Goal: Transaction & Acquisition: Download file/media

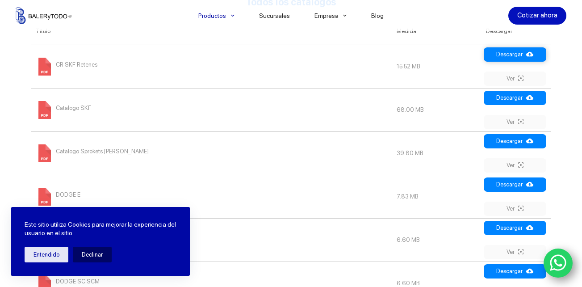
click at [507, 56] on link "Descargar" at bounding box center [515, 54] width 63 height 14
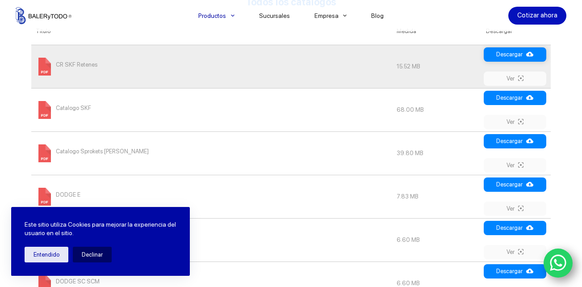
click at [530, 53] on icon at bounding box center [529, 53] width 7 height 7
click at [500, 141] on link "Descargar" at bounding box center [515, 141] width 63 height 14
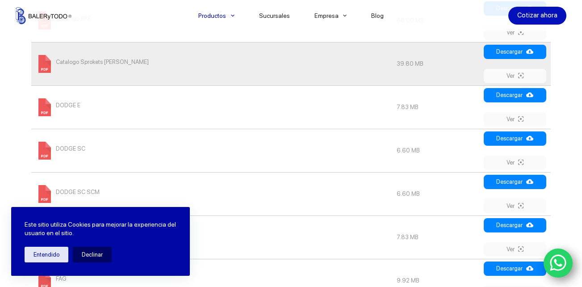
scroll to position [446, 0]
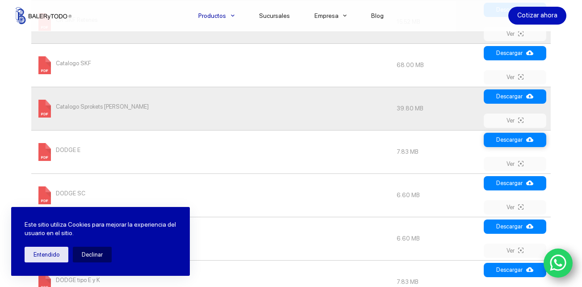
click at [513, 137] on link "Descargar" at bounding box center [515, 140] width 63 height 14
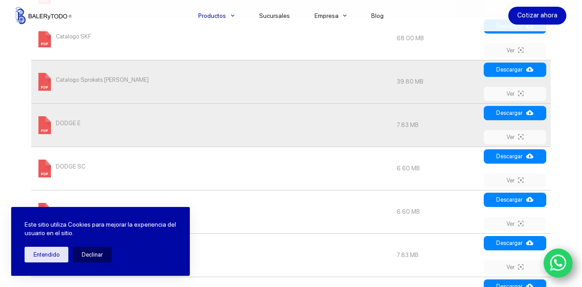
scroll to position [491, 0]
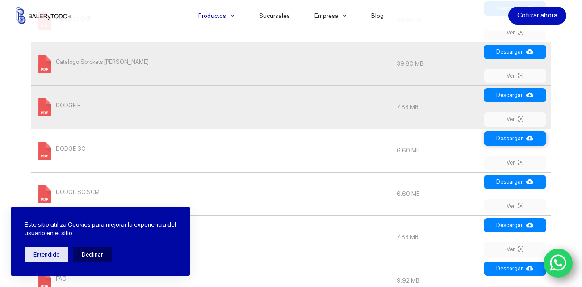
click at [517, 142] on link "Descargar" at bounding box center [515, 138] width 63 height 14
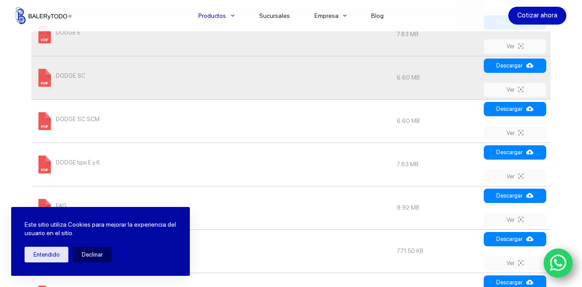
scroll to position [580, 0]
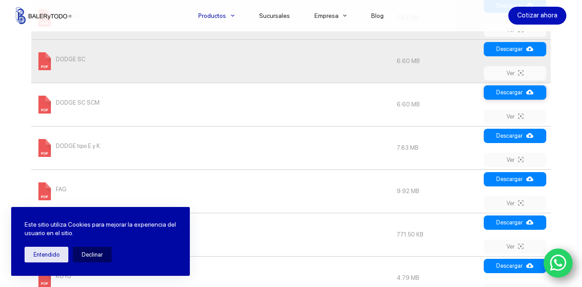
click at [506, 92] on link "Descargar" at bounding box center [515, 92] width 63 height 14
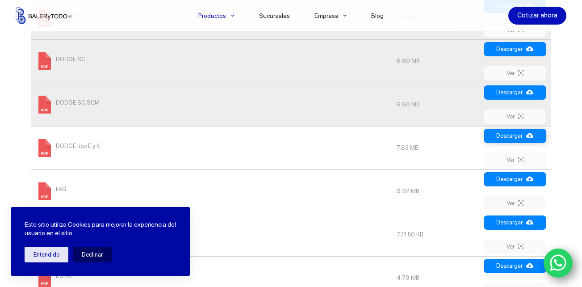
click at [514, 137] on link "Descargar" at bounding box center [515, 136] width 63 height 14
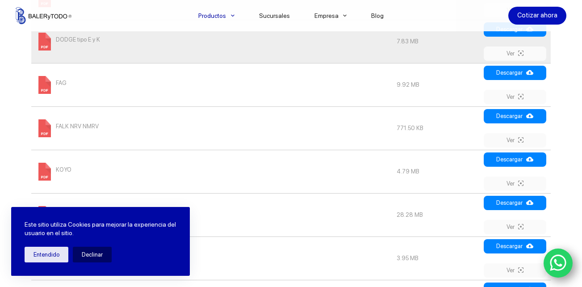
scroll to position [714, 0]
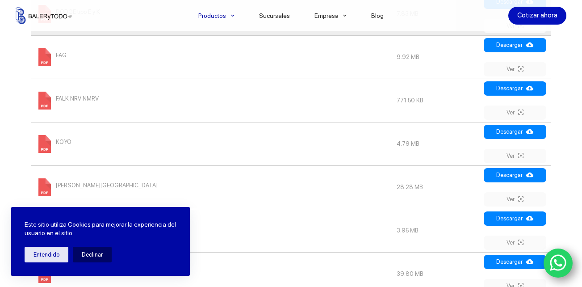
click at [6, 55] on div "Búsqueda [GEOGRAPHIC_DATA] Catálogos [GEOGRAPHIC_DATA] Todos los catálogos Medi…" at bounding box center [291, 106] width 582 height 1120
click at [516, 50] on link "Descargar" at bounding box center [515, 45] width 63 height 14
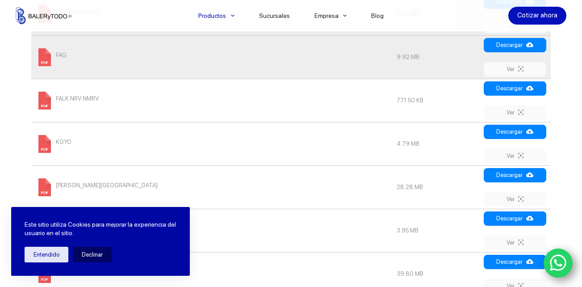
click at [3, 98] on div "Búsqueda [GEOGRAPHIC_DATA] Catálogos [GEOGRAPHIC_DATA] Todos los catálogos Medi…" at bounding box center [291, 106] width 582 height 1120
click at [507, 93] on link "Descargar" at bounding box center [515, 88] width 63 height 14
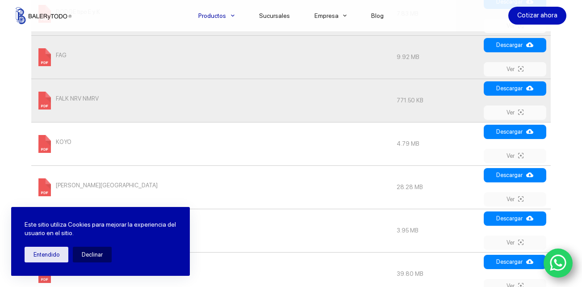
click at [15, 109] on div "Búsqueda [GEOGRAPHIC_DATA] Catálogos [GEOGRAPHIC_DATA] Todos los catálogos Medi…" at bounding box center [291, 106] width 582 height 1120
click at [506, 134] on link "Descargar" at bounding box center [515, 132] width 63 height 14
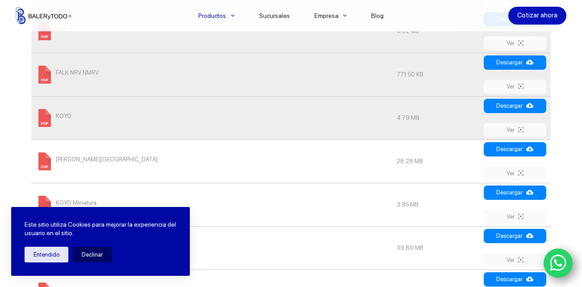
scroll to position [759, 0]
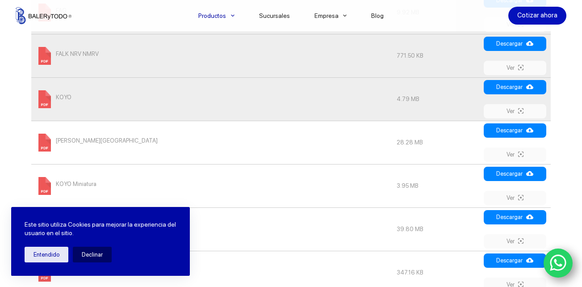
click at [19, 130] on div "Búsqueda [GEOGRAPHIC_DATA] Catálogos [GEOGRAPHIC_DATA] Todos los catálogos Medi…" at bounding box center [291, 61] width 582 height 1120
click at [521, 132] on link "Descargar" at bounding box center [515, 130] width 63 height 14
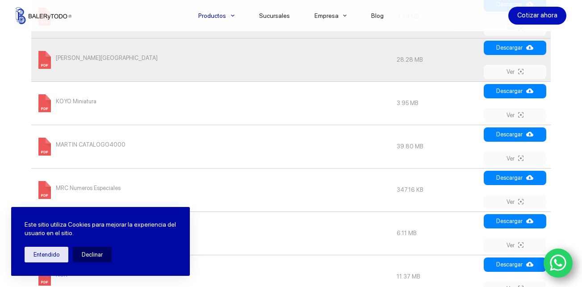
scroll to position [848, 0]
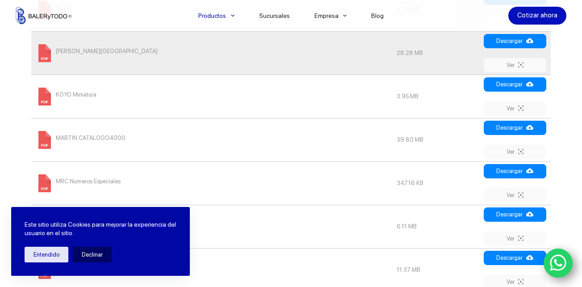
click at [513, 84] on link "Descargar" at bounding box center [515, 84] width 63 height 14
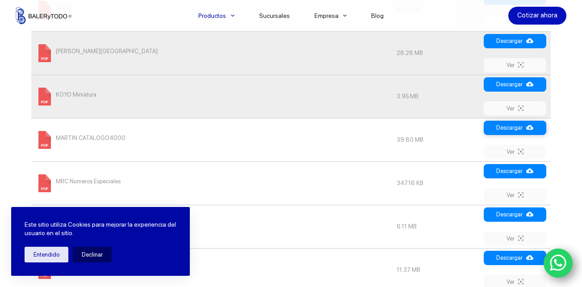
click at [508, 128] on link "Descargar" at bounding box center [515, 128] width 63 height 14
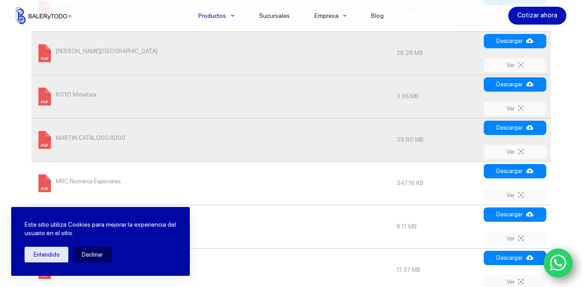
scroll to position [893, 0]
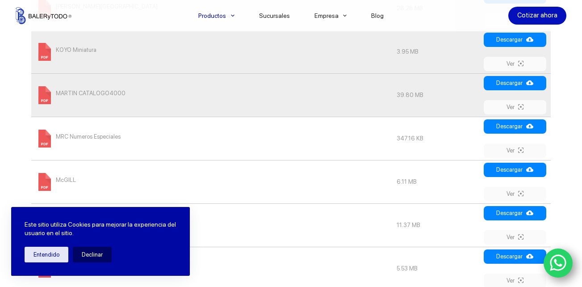
click at [512, 130] on link "Descargar" at bounding box center [515, 126] width 63 height 14
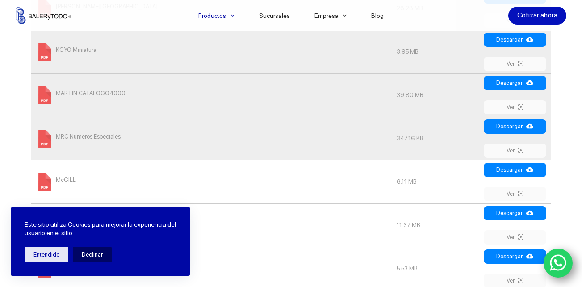
click at [508, 167] on link "Descargar" at bounding box center [515, 170] width 63 height 14
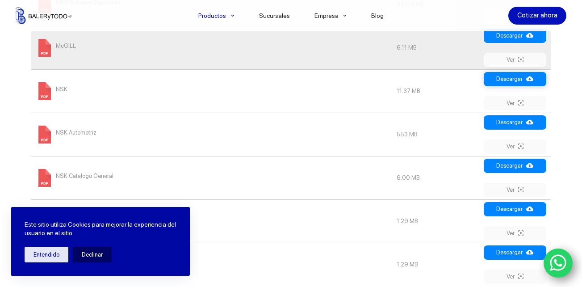
click at [518, 81] on link "Descargar" at bounding box center [515, 79] width 63 height 14
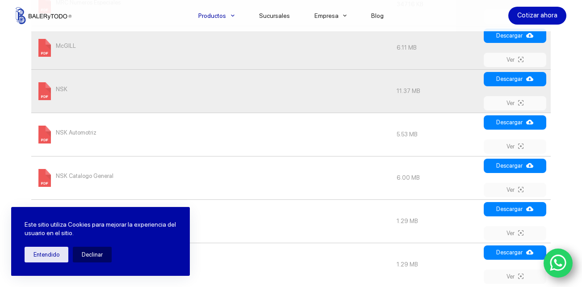
click at [503, 122] on link "Descargar" at bounding box center [515, 122] width 63 height 14
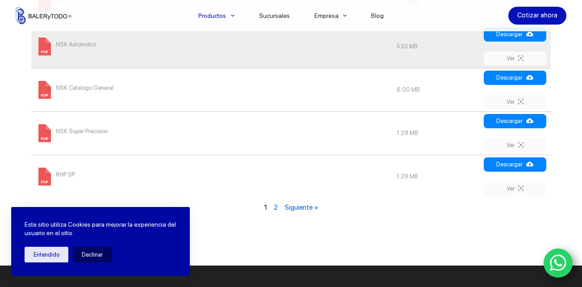
scroll to position [1116, 0]
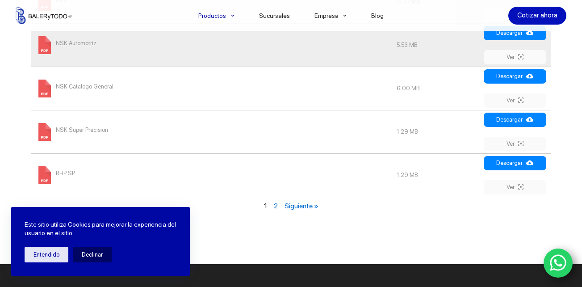
click at [320, 87] on td "NSK Catalogo General" at bounding box center [211, 88] width 361 height 43
click at [509, 75] on link "Descargar" at bounding box center [515, 76] width 63 height 14
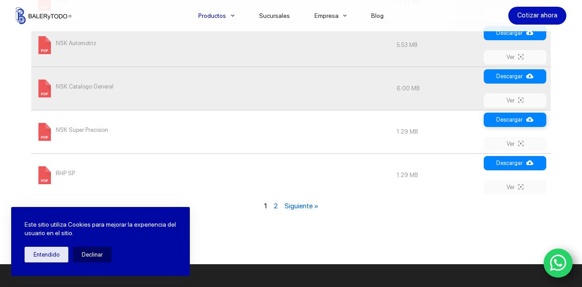
click at [508, 121] on link "Descargar" at bounding box center [515, 120] width 63 height 14
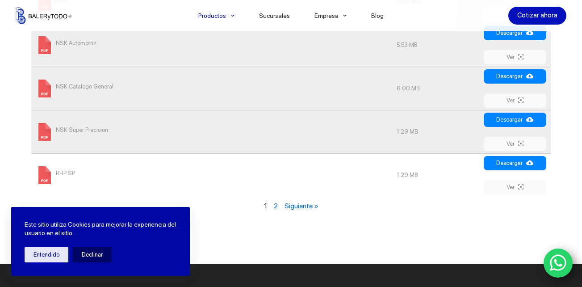
click at [267, 168] on td "RHP SP" at bounding box center [211, 174] width 361 height 43
click at [515, 162] on link "Descargar" at bounding box center [515, 163] width 63 height 14
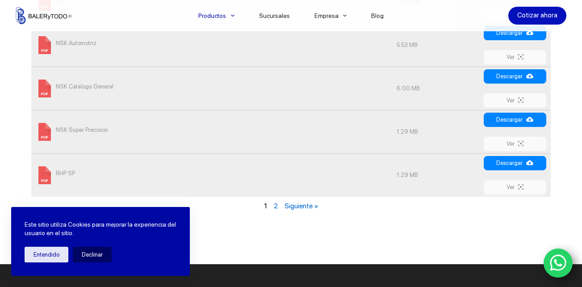
click at [301, 207] on link "Siguiente »" at bounding box center [301, 205] width 34 height 8
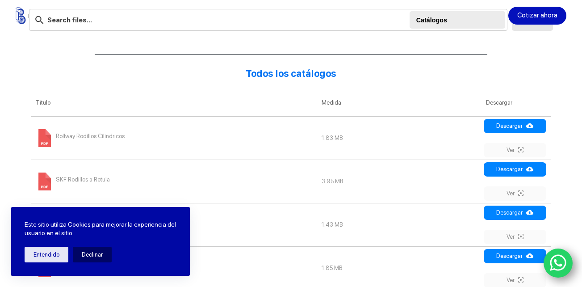
scroll to position [375, 0]
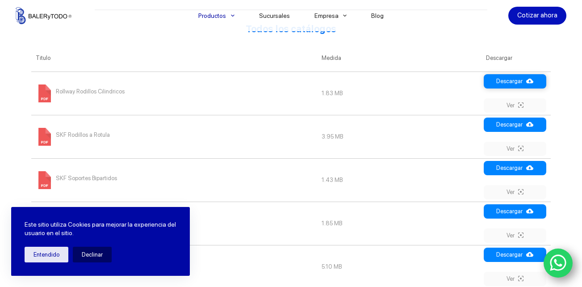
click at [523, 78] on link "Descargar" at bounding box center [515, 81] width 63 height 14
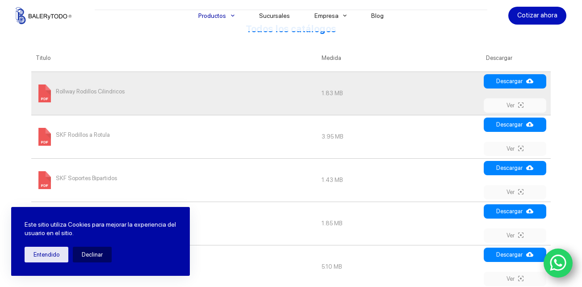
drag, startPoint x: 133, startPoint y: 135, endPoint x: 142, endPoint y: 133, distance: 10.0
click at [142, 133] on td "SKF Rodillos a Rotula" at bounding box center [174, 136] width 286 height 43
click at [506, 124] on link "Descargar" at bounding box center [515, 124] width 63 height 14
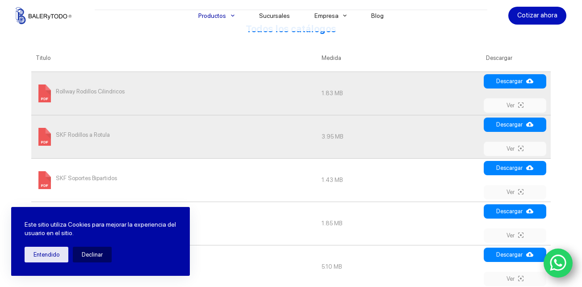
click at [206, 177] on td "SKF Soportes Bipartidos" at bounding box center [174, 179] width 286 height 43
drag, startPoint x: 221, startPoint y: 167, endPoint x: 236, endPoint y: 164, distance: 15.1
click at [221, 167] on td "SKF Soportes Bipartidos" at bounding box center [174, 179] width 286 height 43
click at [509, 168] on link "Descargar" at bounding box center [515, 168] width 63 height 14
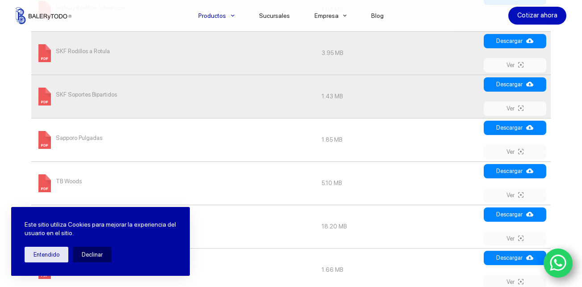
scroll to position [464, 0]
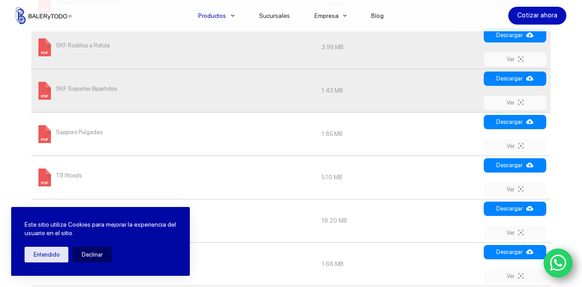
drag, startPoint x: 152, startPoint y: 120, endPoint x: 168, endPoint y: 120, distance: 16.1
click at [152, 120] on td "Sapporo Pulgadas" at bounding box center [174, 133] width 286 height 43
click at [513, 117] on link "Descargar" at bounding box center [515, 122] width 63 height 14
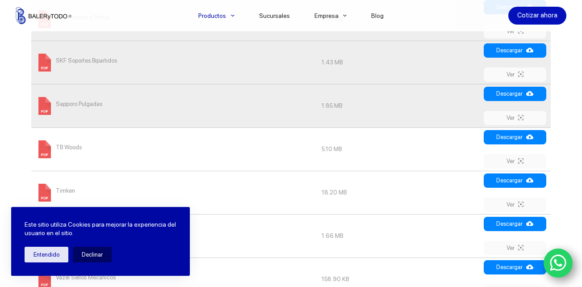
scroll to position [509, 0]
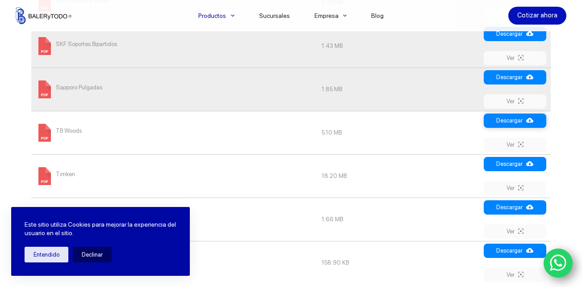
click at [511, 114] on link "Descargar" at bounding box center [515, 120] width 63 height 14
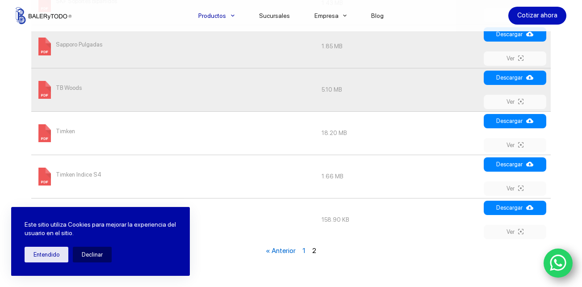
scroll to position [598, 0]
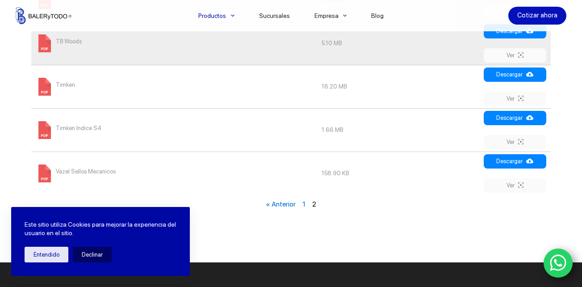
click at [199, 94] on td "Timken" at bounding box center [174, 86] width 286 height 43
click at [528, 76] on link "Descargar" at bounding box center [515, 74] width 63 height 14
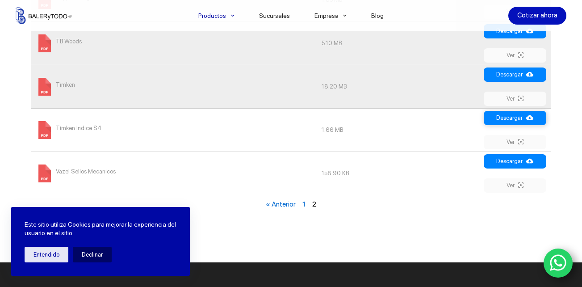
click at [504, 122] on link "Descargar" at bounding box center [515, 118] width 63 height 14
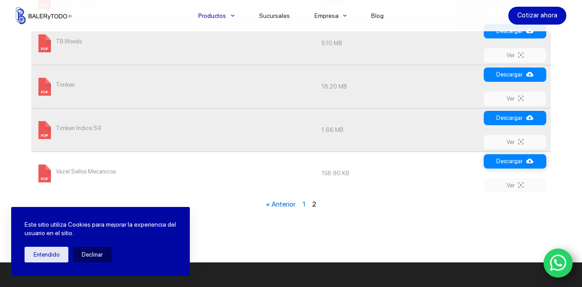
click at [501, 166] on link "Descargar" at bounding box center [515, 161] width 63 height 14
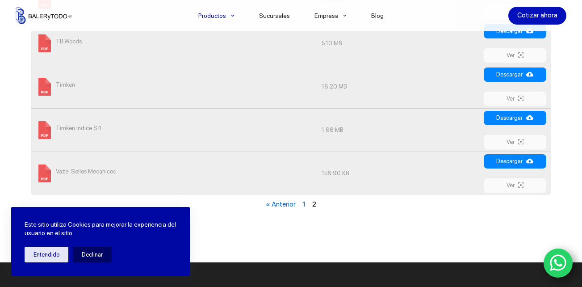
drag, startPoint x: 290, startPoint y: 86, endPoint x: 385, endPoint y: 85, distance: 95.1
click at [296, 84] on td "Timken" at bounding box center [174, 86] width 286 height 43
click at [515, 75] on link "Descargar" at bounding box center [515, 74] width 63 height 14
drag, startPoint x: 242, startPoint y: 97, endPoint x: 258, endPoint y: 96, distance: 16.1
click at [242, 97] on td "Timken" at bounding box center [174, 86] width 286 height 43
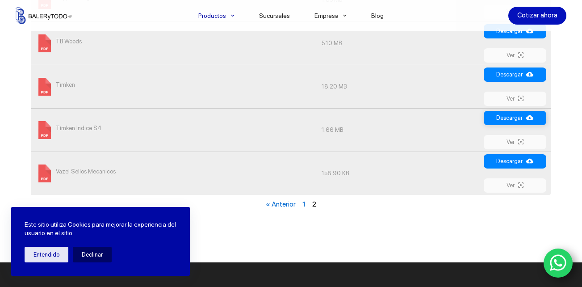
click at [503, 118] on link "Descargar" at bounding box center [515, 118] width 63 height 14
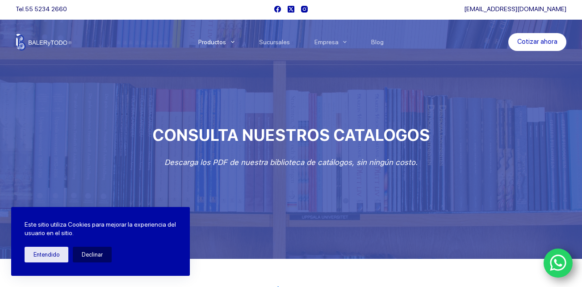
scroll to position [0, 0]
